Goal: Information Seeking & Learning: Learn about a topic

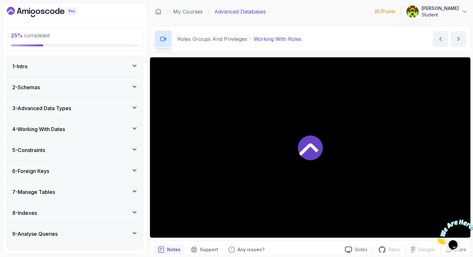
scroll to position [246, 0]
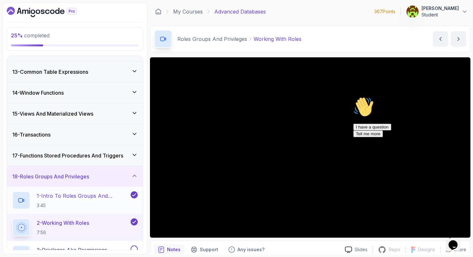
click at [101, 192] on p "1 - Intro To Roles Groups And Privileges" at bounding box center [83, 196] width 93 height 8
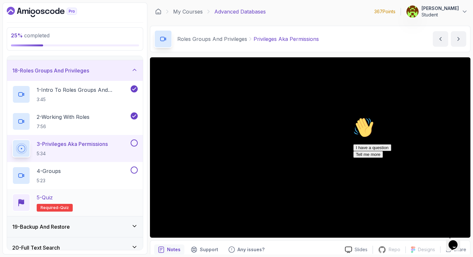
scroll to position [401, 0]
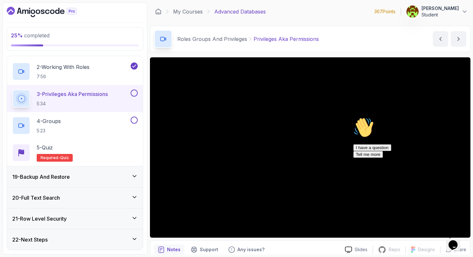
click at [48, 12] on icon "Dashboard" at bounding box center [42, 12] width 70 height 10
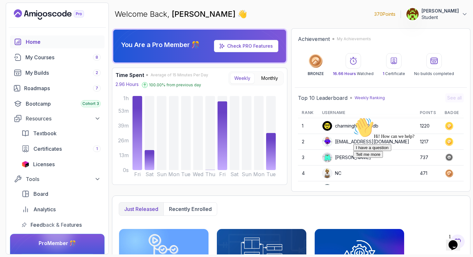
click at [443, 14] on p "Student" at bounding box center [440, 17] width 37 height 6
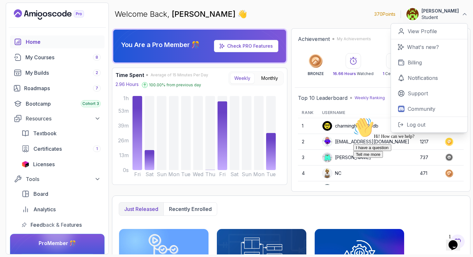
click at [443, 14] on p "Student" at bounding box center [440, 17] width 37 height 6
